Goal: Find specific page/section: Find specific page/section

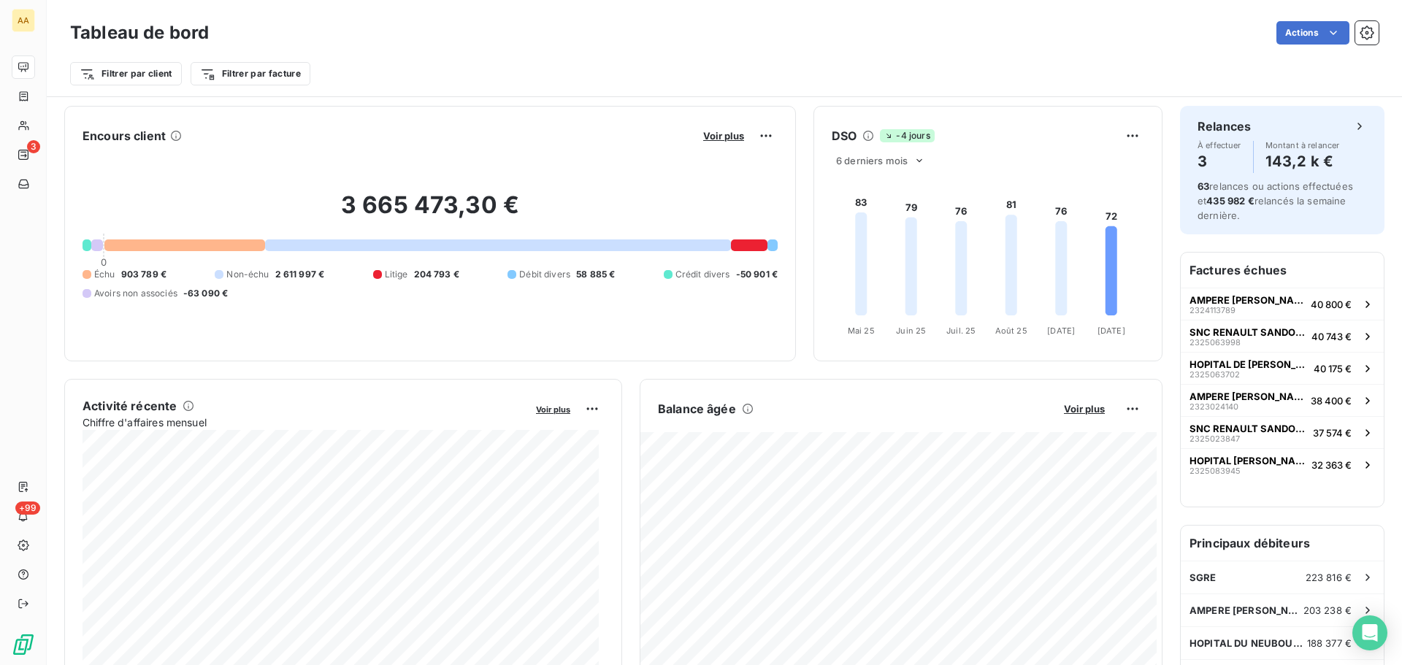
scroll to position [147, 0]
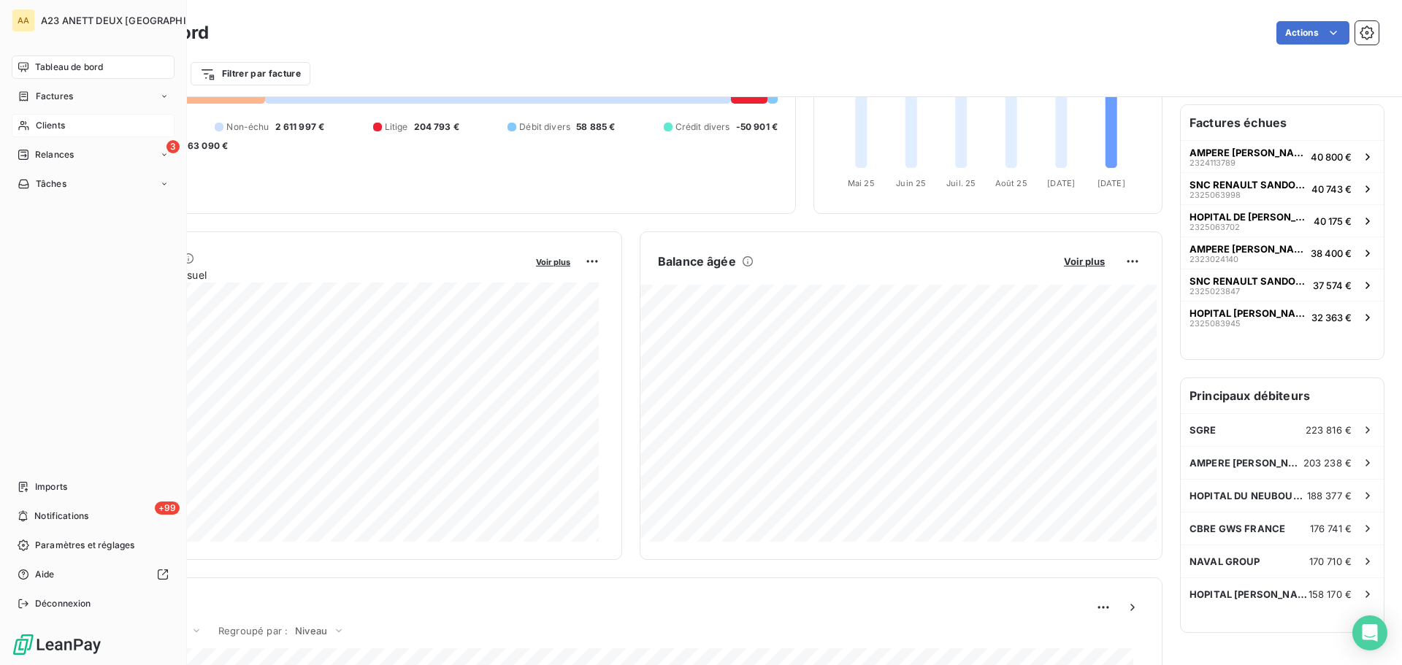
click at [62, 128] on span "Clients" at bounding box center [50, 125] width 29 height 13
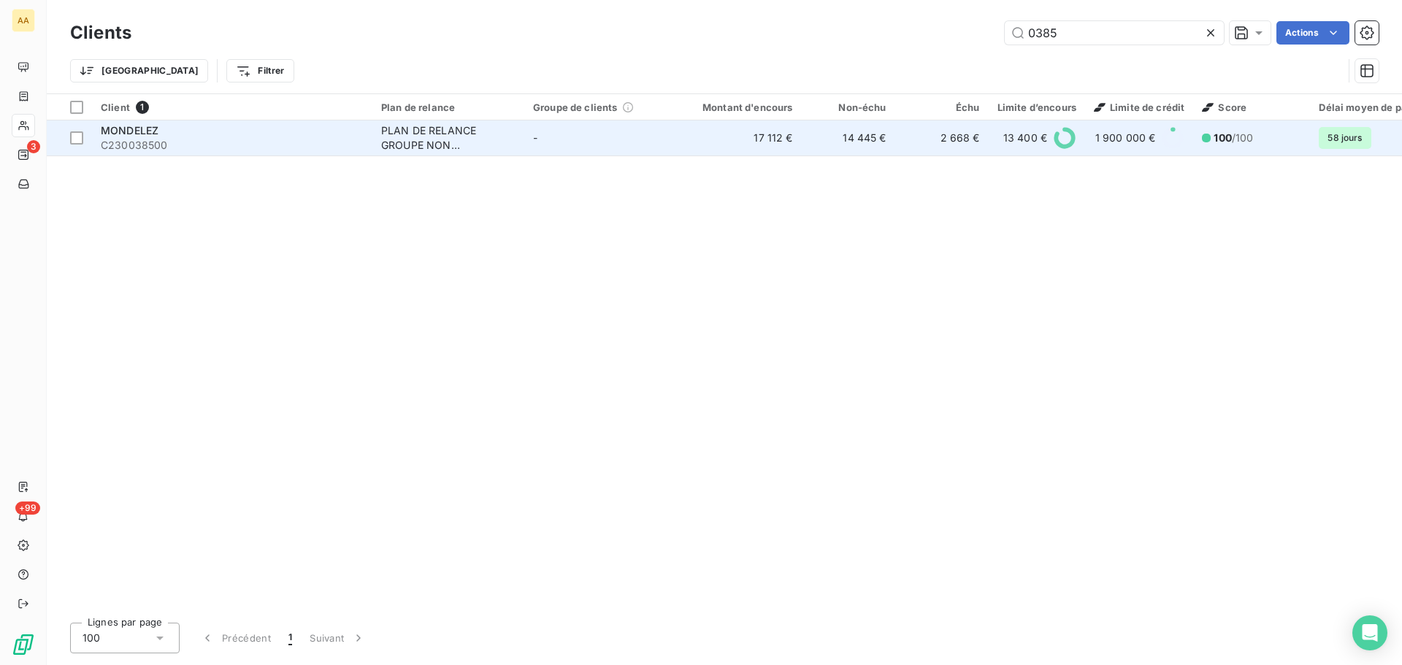
type input "0385"
click at [129, 143] on span "C230038500" at bounding box center [232, 145] width 263 height 15
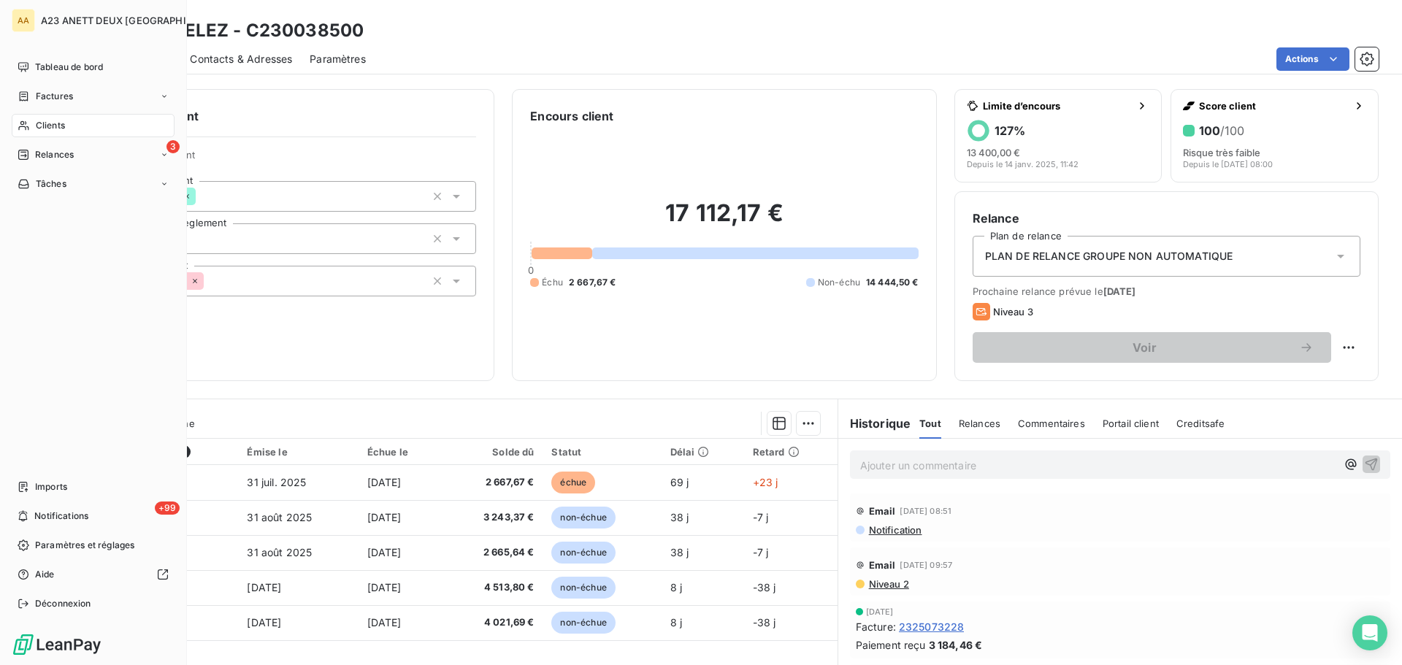
click at [51, 128] on span "Clients" at bounding box center [50, 125] width 29 height 13
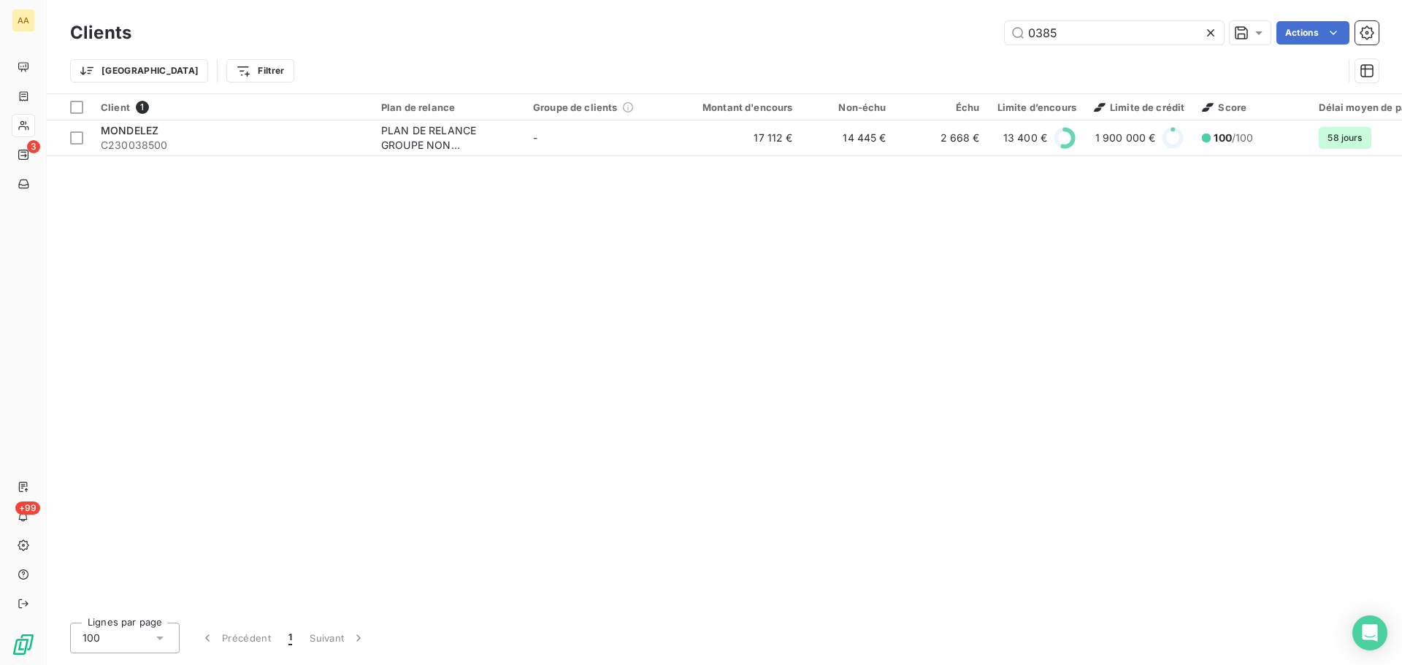
drag, startPoint x: 1077, startPoint y: 34, endPoint x: 865, endPoint y: 9, distance: 213.1
click at [880, 12] on div "Clients 0385 Actions Trier Filtrer" at bounding box center [724, 46] width 1355 height 93
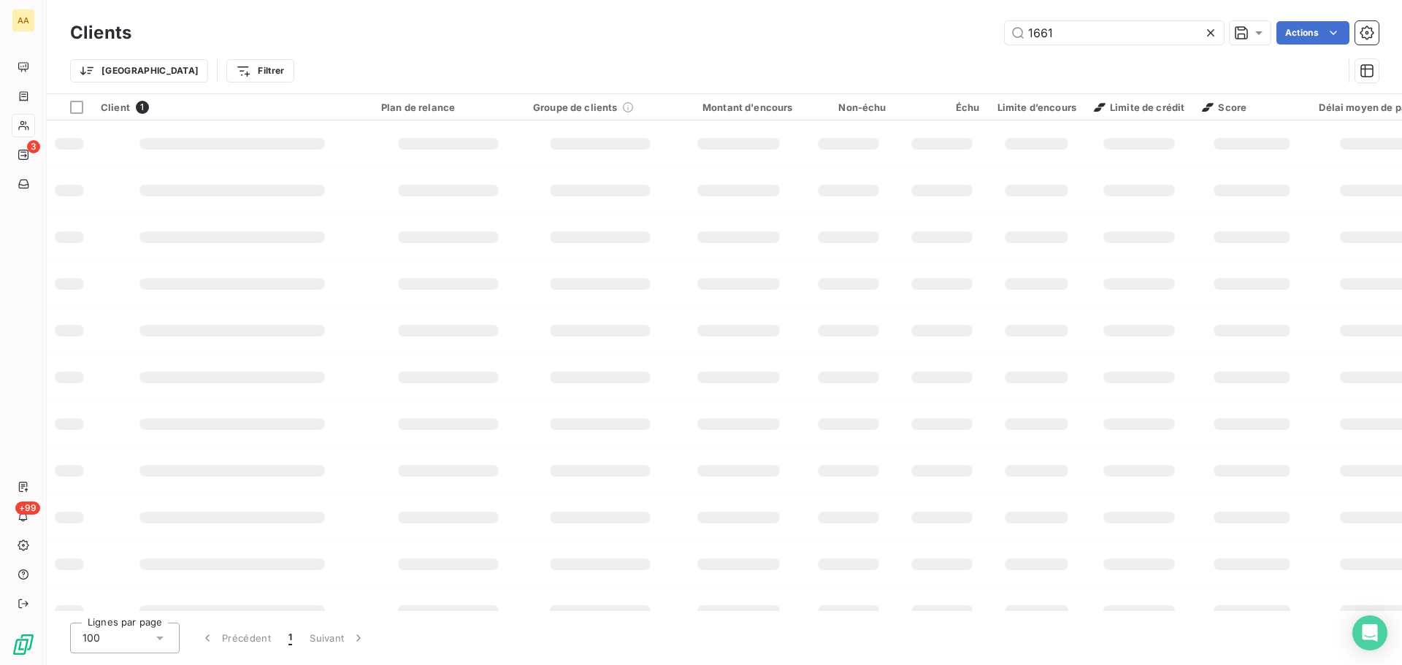
type input "1661"
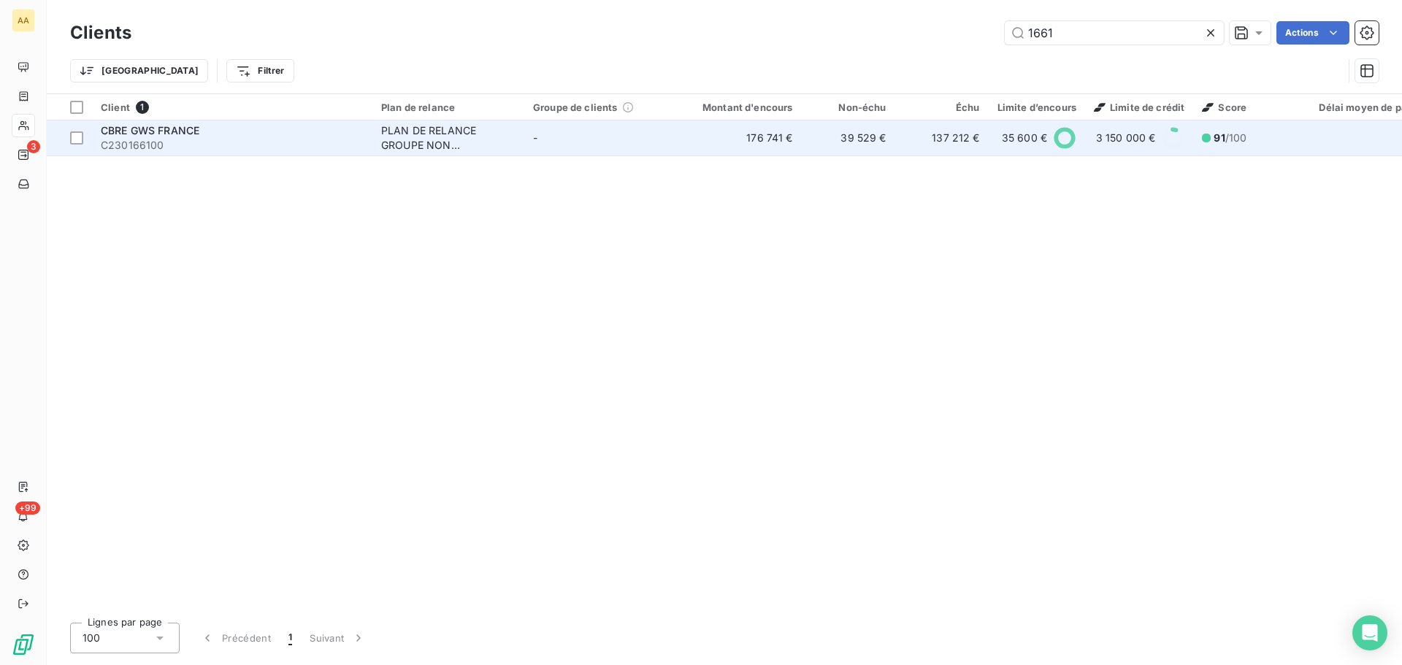
click at [307, 138] on span "C230166100" at bounding box center [232, 145] width 263 height 15
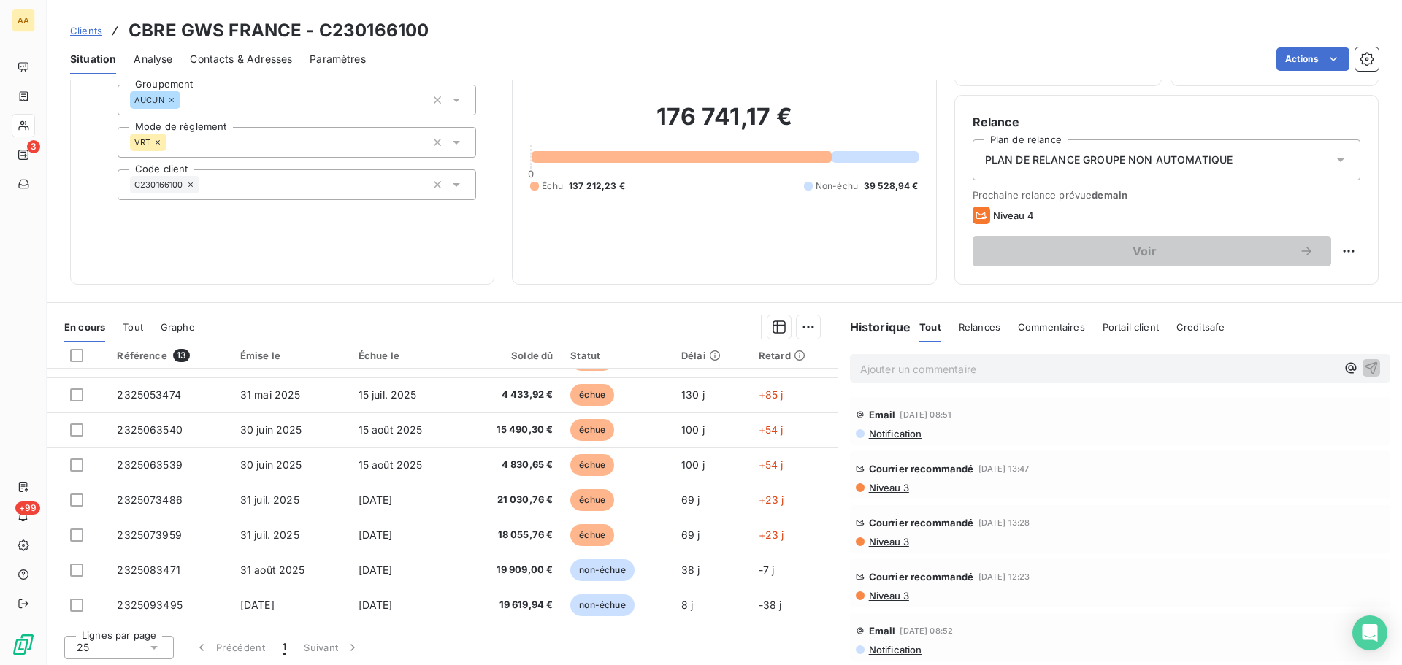
scroll to position [99, 0]
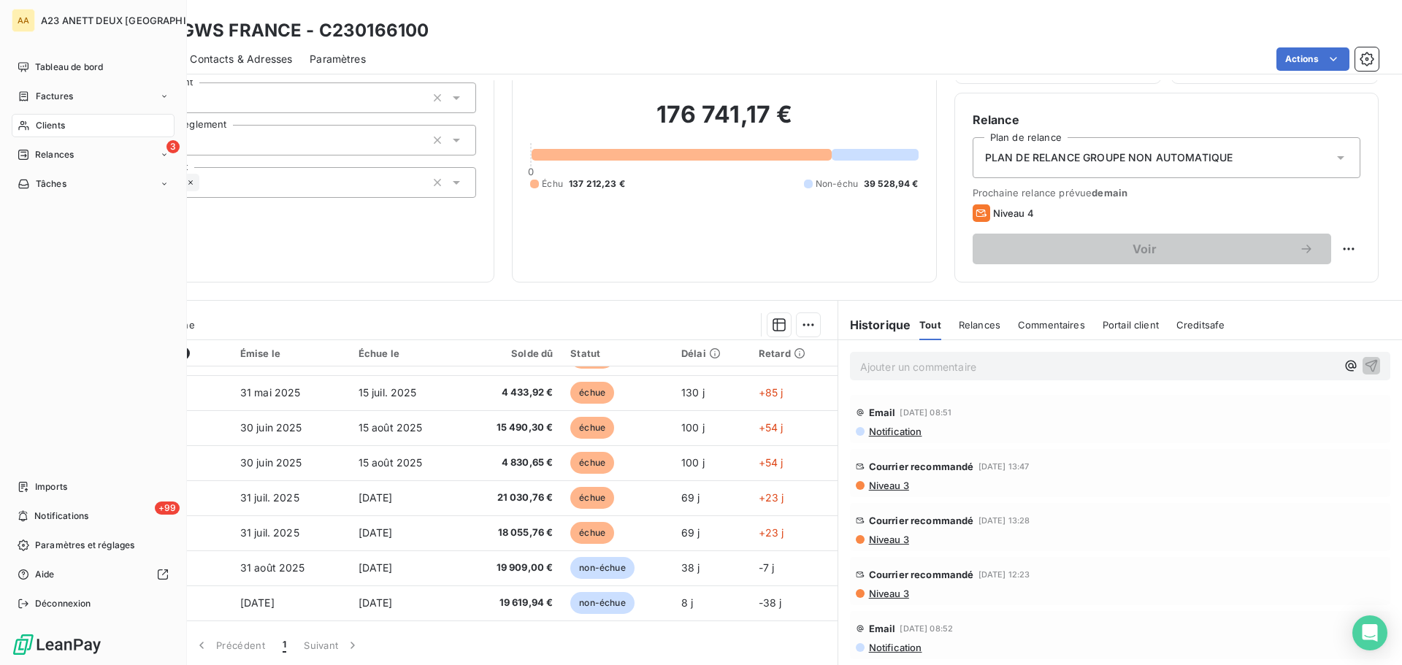
click at [31, 125] on div "Clients" at bounding box center [93, 125] width 163 height 23
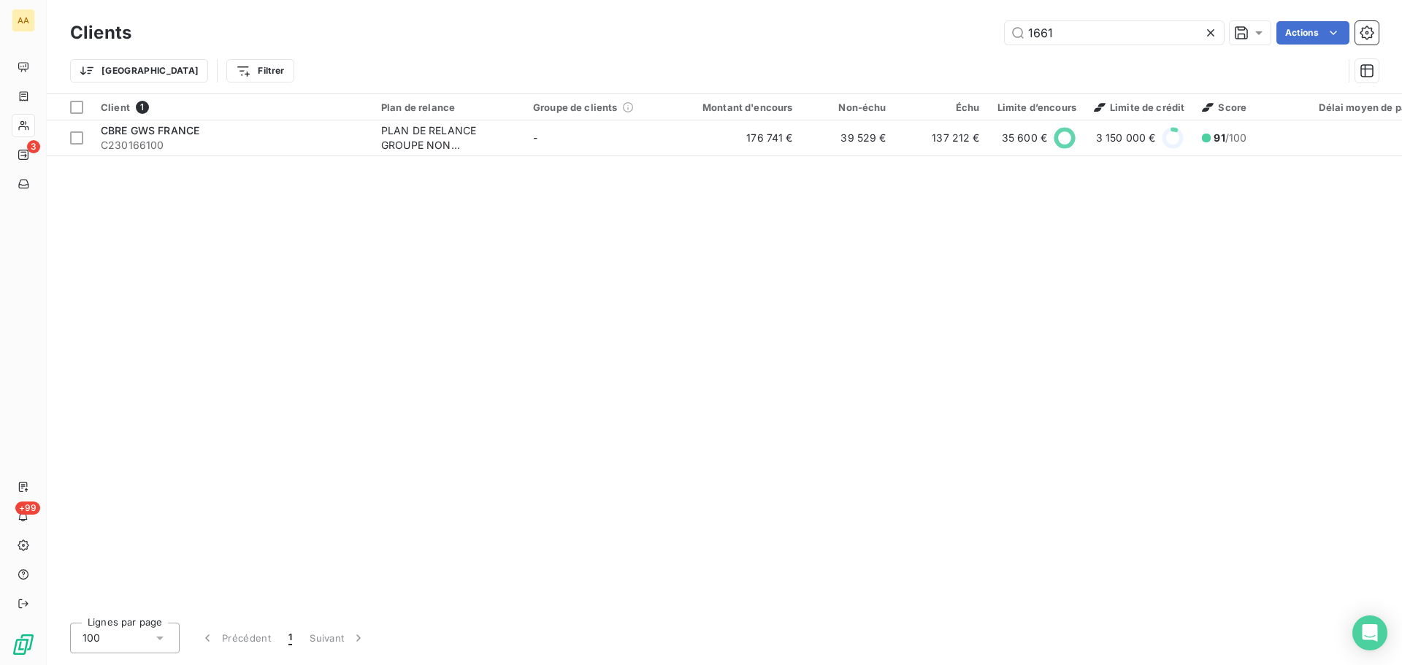
drag, startPoint x: 1099, startPoint y: 38, endPoint x: 637, endPoint y: 5, distance: 463.2
click at [637, 5] on div "Clients 1661 Actions Trier Filtrer" at bounding box center [724, 46] width 1355 height 93
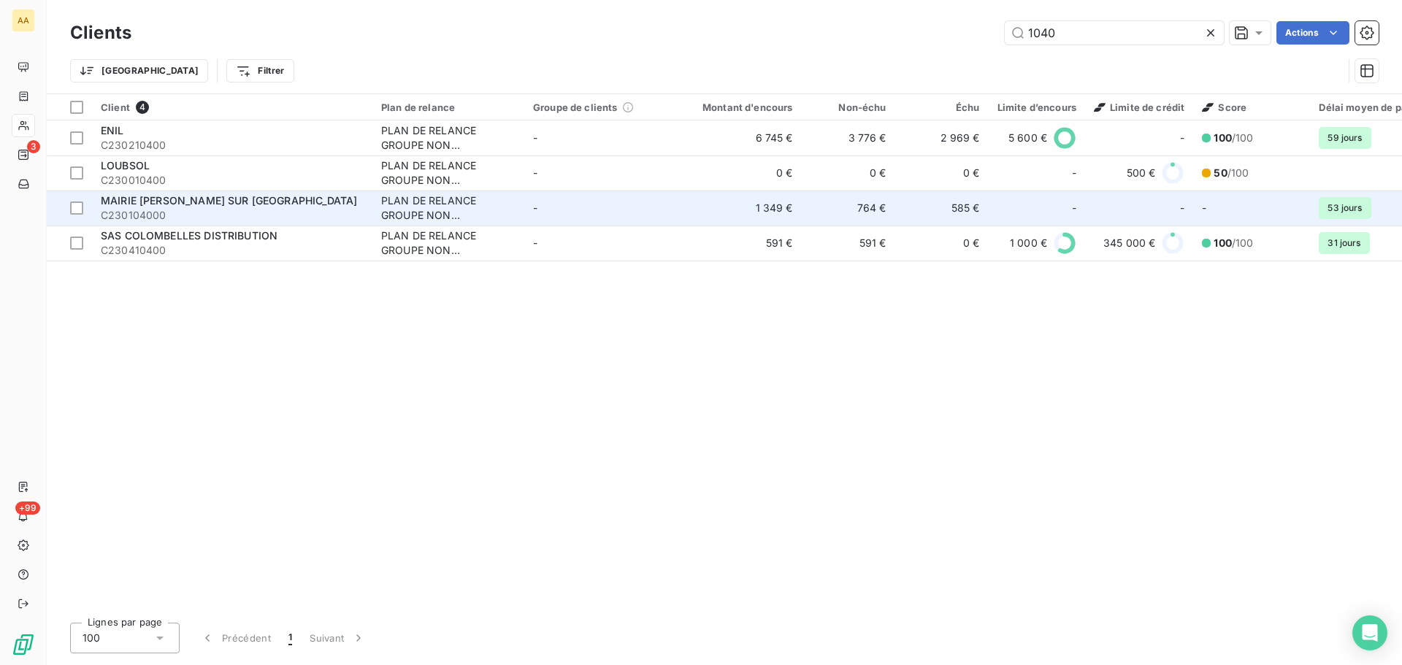
type input "1040"
click at [196, 207] on div "MAIRIE [PERSON_NAME] SUR [GEOGRAPHIC_DATA]" at bounding box center [232, 200] width 263 height 15
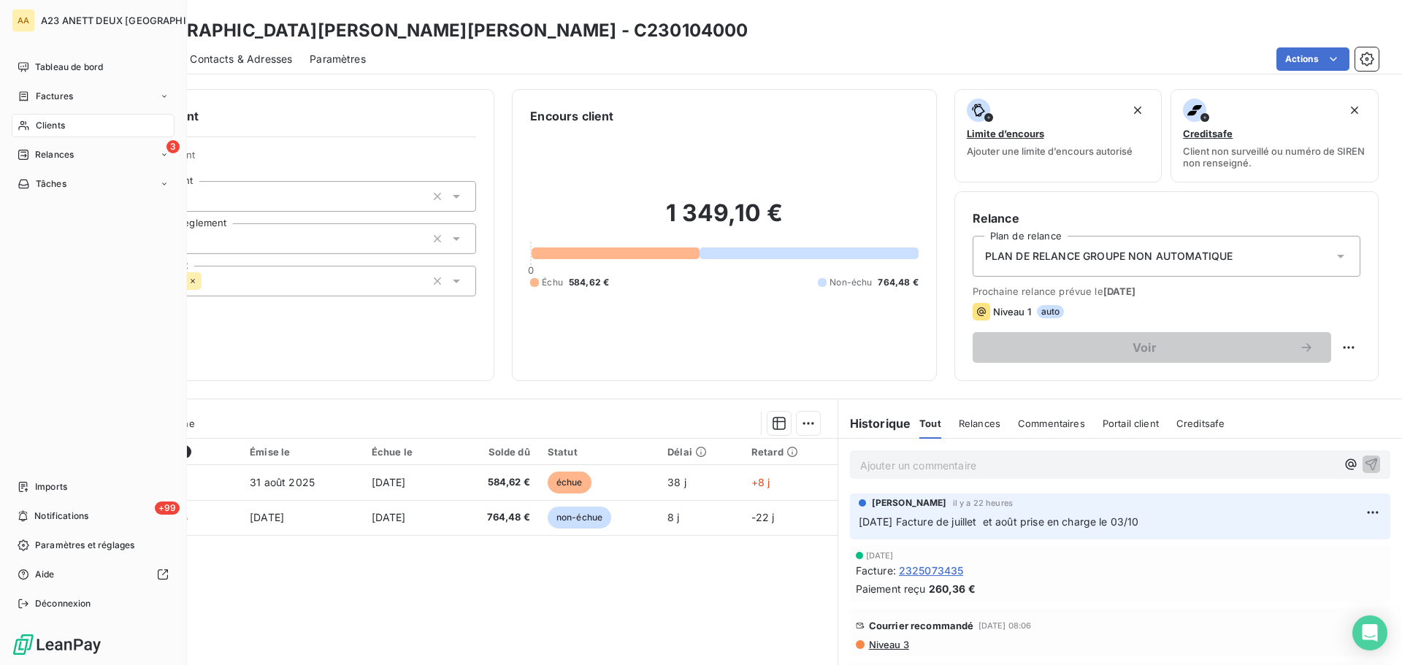
click at [52, 130] on span "Clients" at bounding box center [50, 125] width 29 height 13
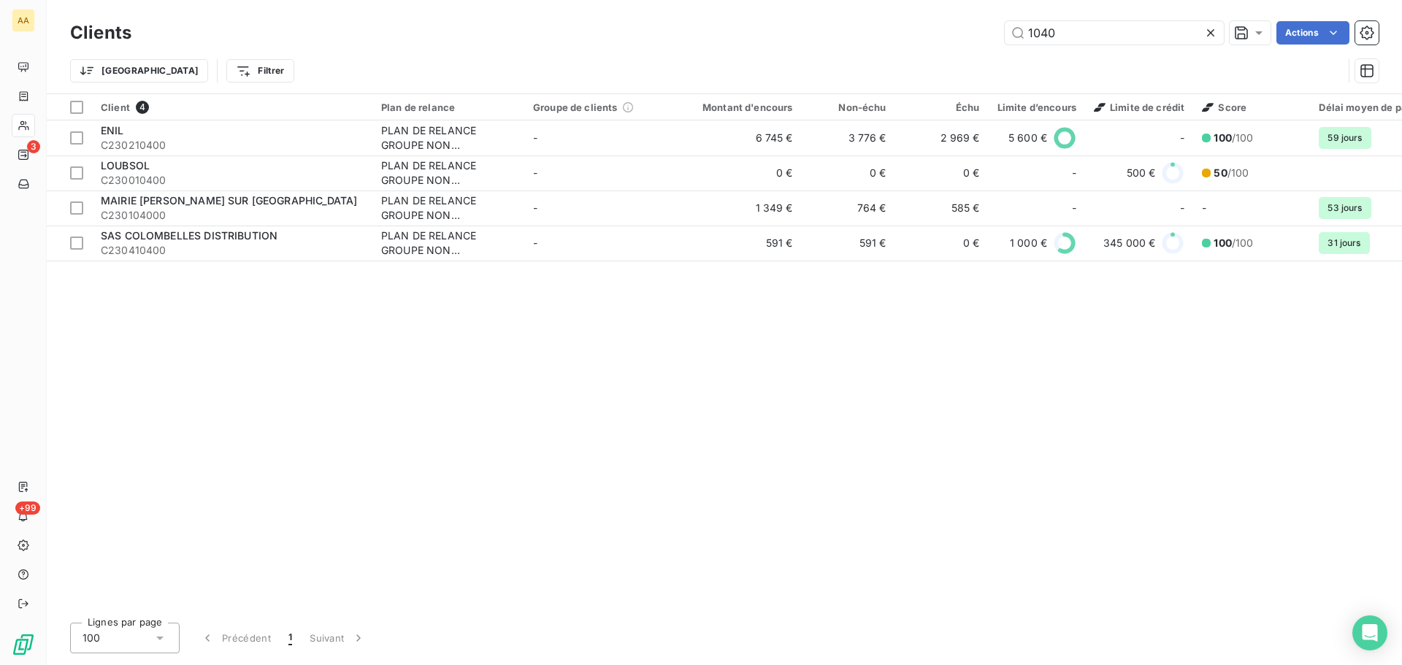
drag, startPoint x: 1072, startPoint y: 40, endPoint x: 677, endPoint y: 7, distance: 396.3
click at [900, 43] on div "1040 Actions" at bounding box center [763, 32] width 1229 height 23
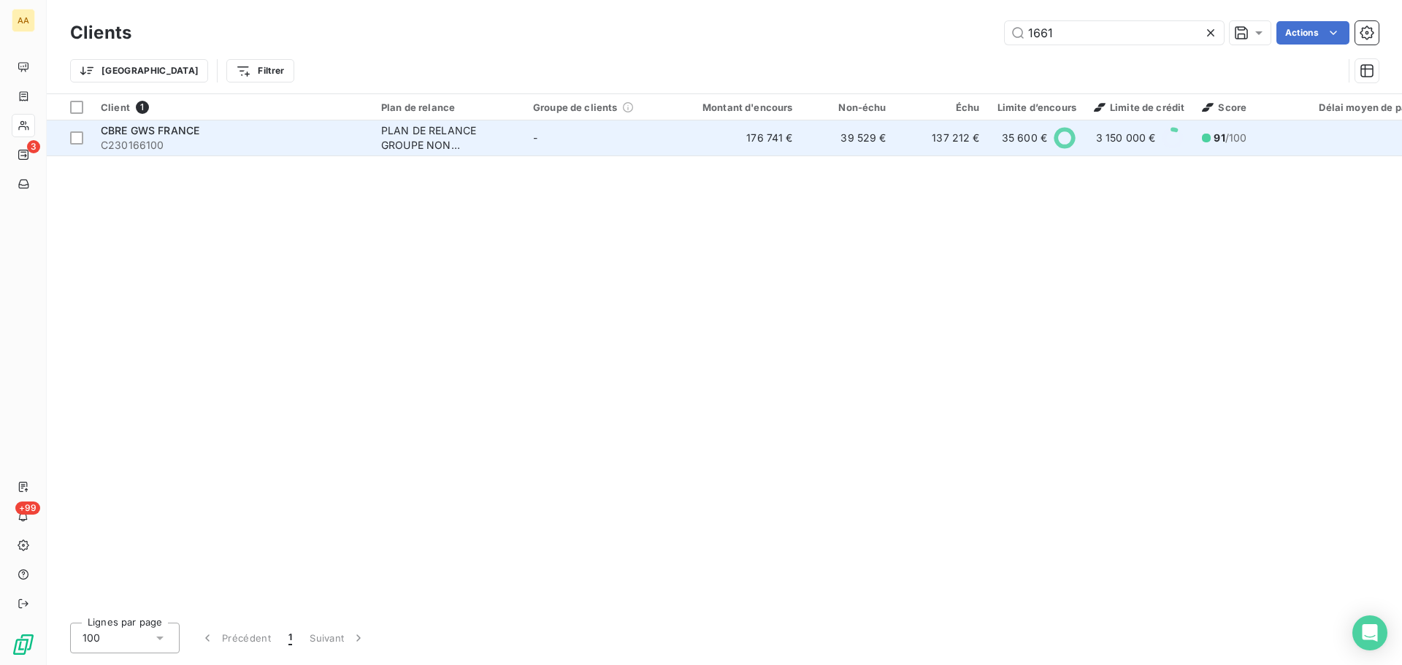
type input "1661"
click at [193, 142] on span "C230166100" at bounding box center [232, 145] width 263 height 15
